Goal: Task Accomplishment & Management: Complete application form

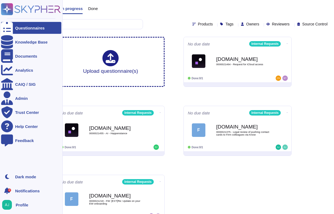
click at [34, 29] on div "Questionnaires" at bounding box center [29, 28] width 29 height 4
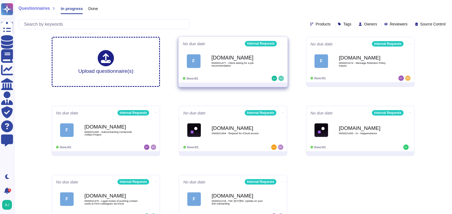
click at [242, 76] on div "Done: 0/1" at bounding box center [215, 78] width 67 height 5
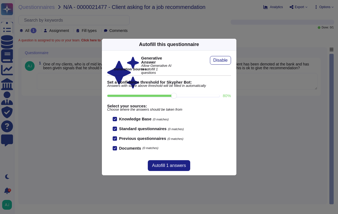
click at [77, 113] on div "Autofill this questionnaire Generative Answer Allow Generative AI to autofill 1…" at bounding box center [169, 107] width 338 height 214
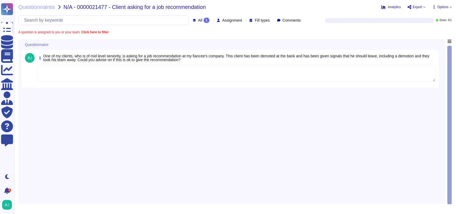
click at [39, 10] on div "Questionnaires N/A - 0000021477 - Client asking for a job recommendation Analyt…" at bounding box center [234, 107] width 441 height 214
click at [40, 8] on span "Questionnaires" at bounding box center [36, 6] width 36 height 5
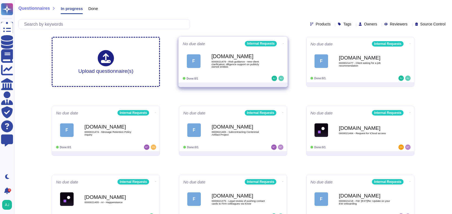
click at [232, 78] on div "Done: 0/1" at bounding box center [215, 78] width 67 height 5
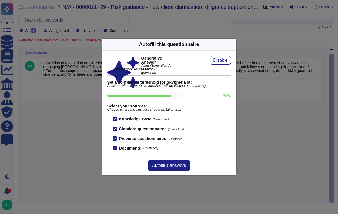
click at [74, 103] on div "Autofill this questionnaire Generative Answer Allow Generative AI to autofill 1…" at bounding box center [169, 107] width 338 height 214
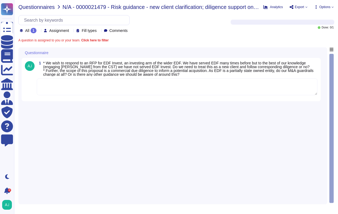
click at [35, 8] on span "Questionnaires" at bounding box center [36, 6] width 36 height 5
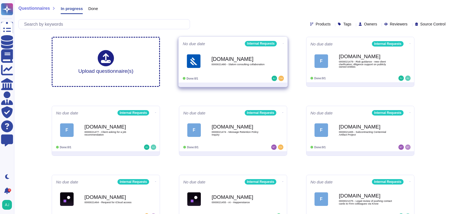
click at [248, 76] on div "Done: 0/1" at bounding box center [215, 78] width 67 height 5
